Goal: Find specific page/section: Find specific page/section

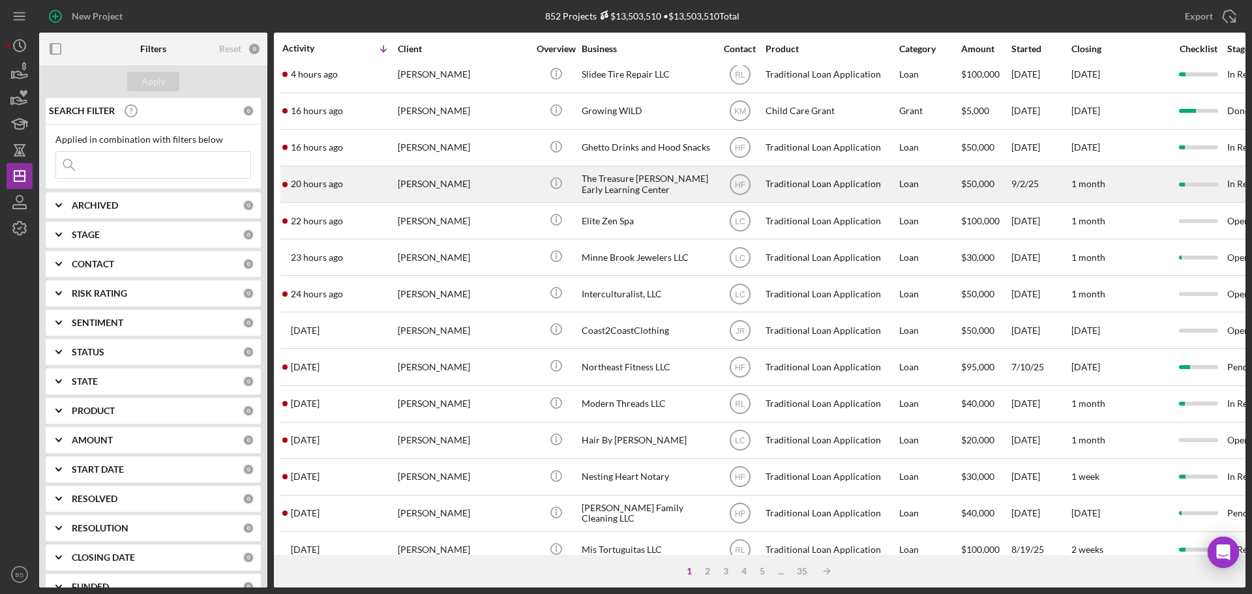
scroll to position [326, 0]
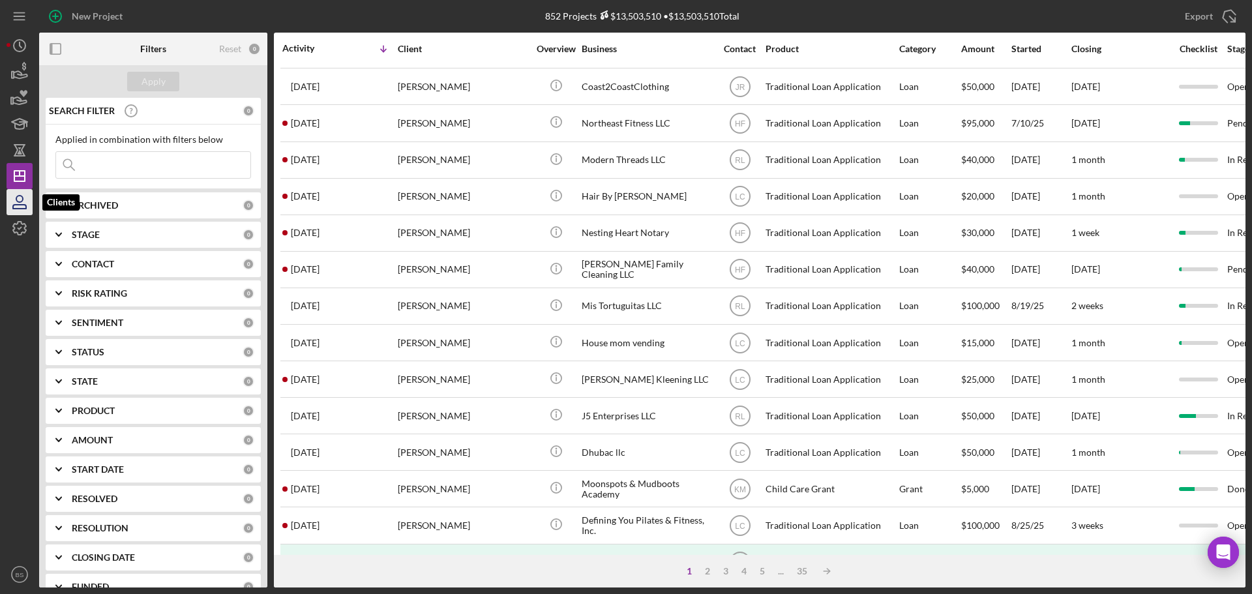
click at [25, 200] on icon "button" at bounding box center [19, 202] width 33 height 33
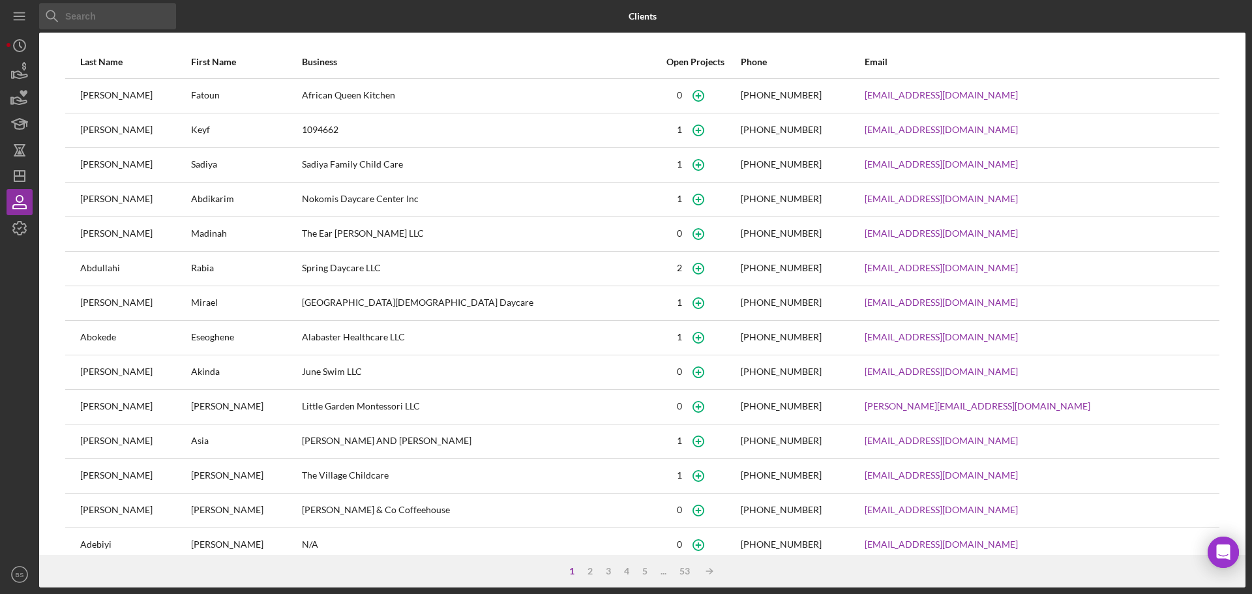
click at [114, 10] on input at bounding box center [107, 16] width 137 height 26
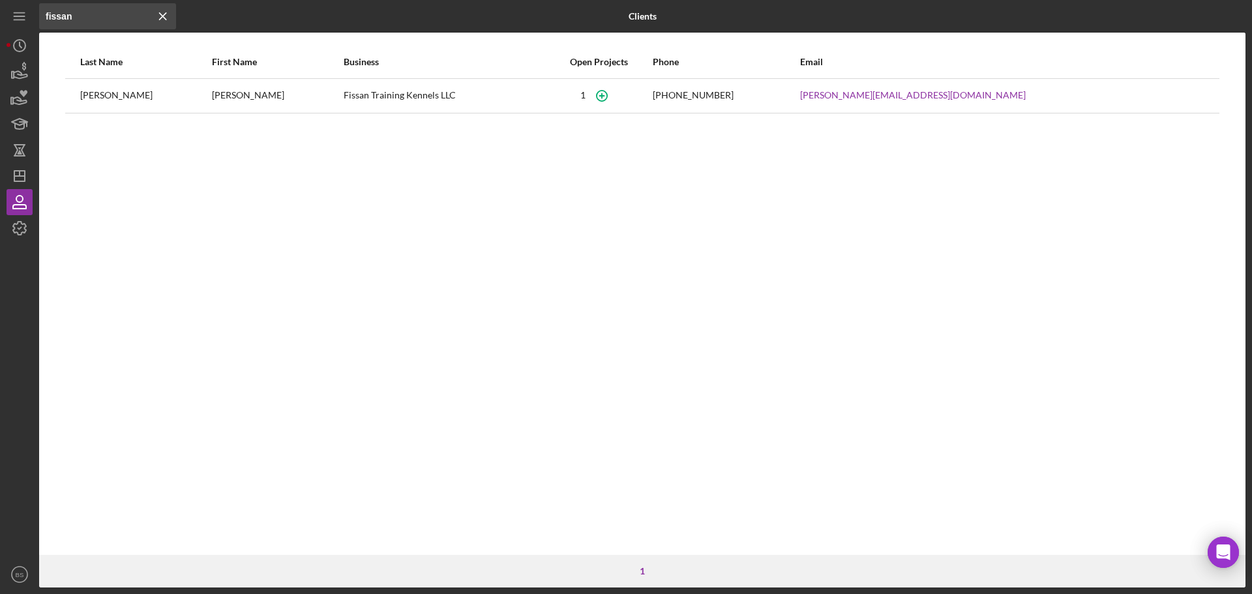
type input "fissan"
